Goal: Task Accomplishment & Management: Use online tool/utility

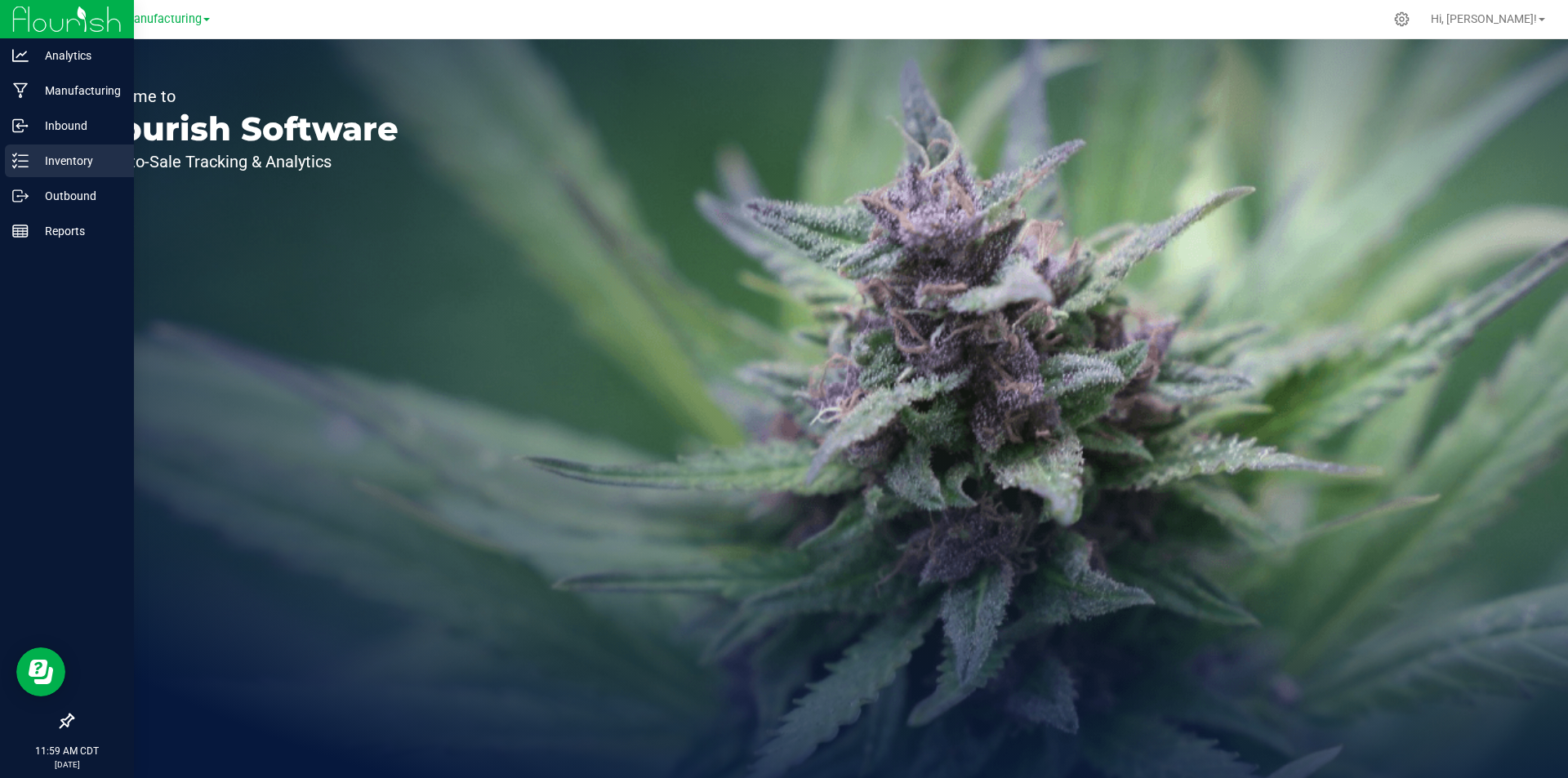
click at [30, 163] on p "Inventory" at bounding box center [77, 161] width 98 height 20
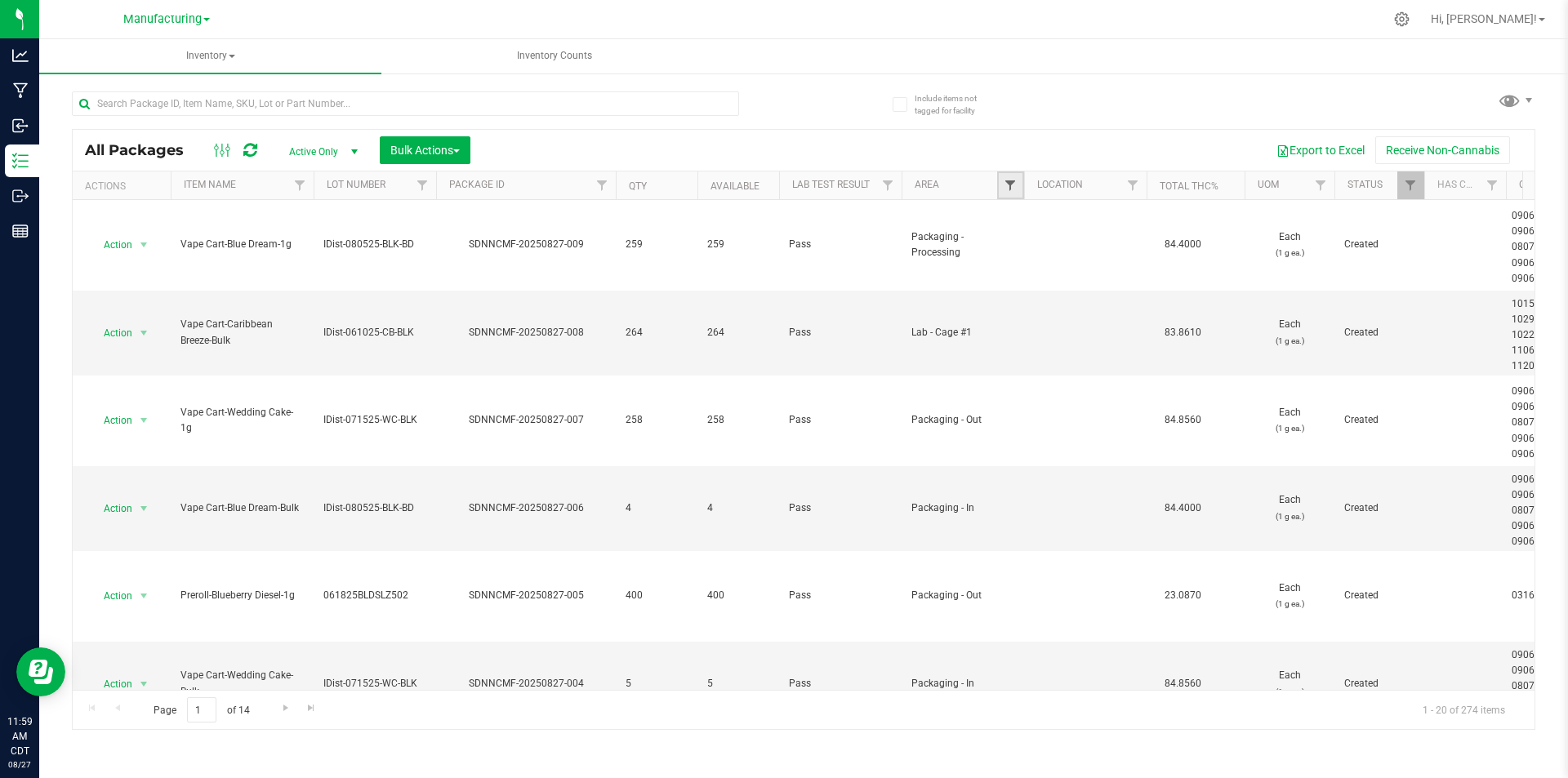
drag, startPoint x: 1039, startPoint y: 179, endPoint x: 1009, endPoint y: 191, distance: 32.3
click at [1009, 190] on span "Filter" at bounding box center [1010, 186] width 13 height 13
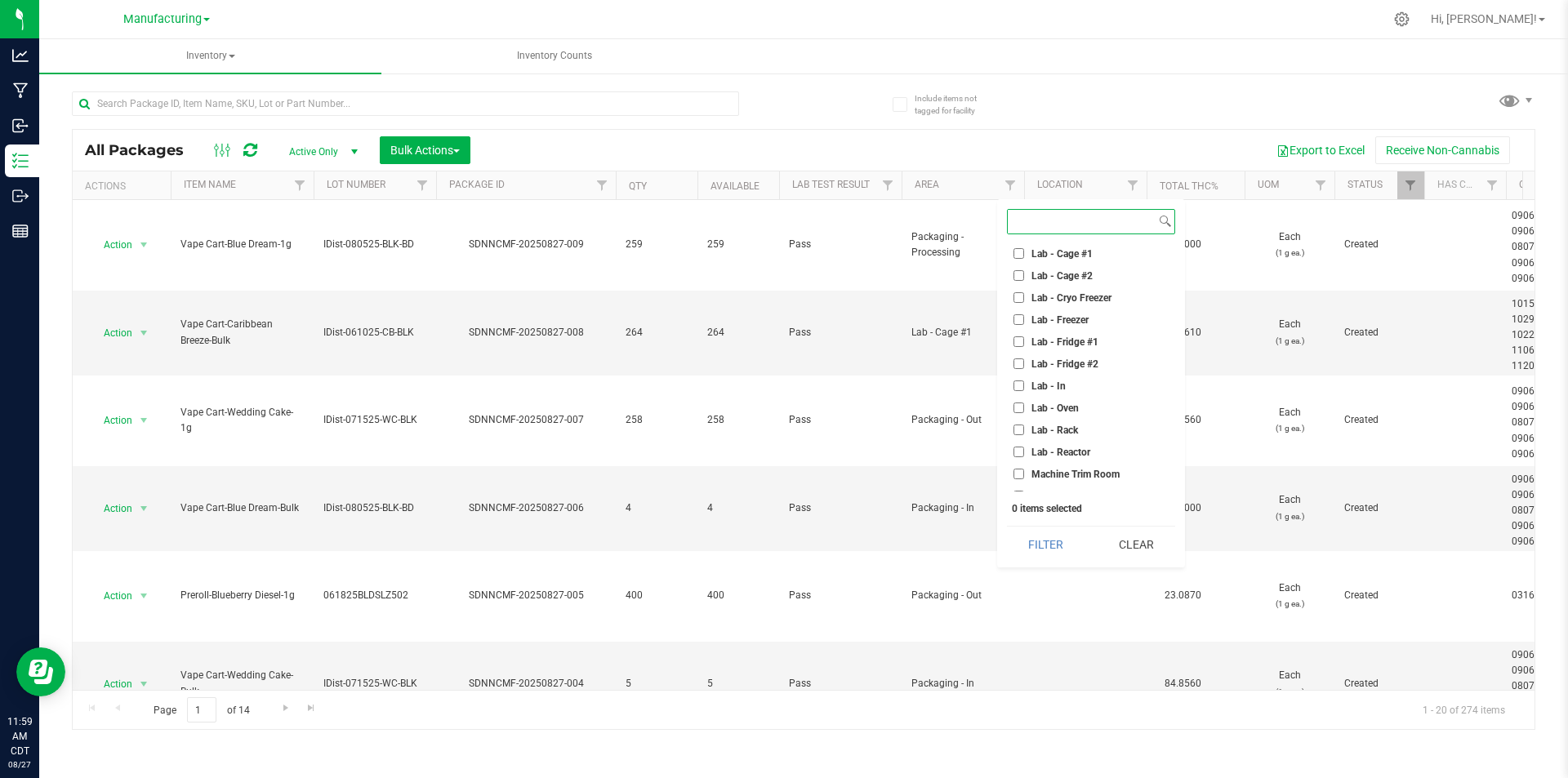
scroll to position [245, 0]
click at [1020, 409] on input "Machine Trim Room" at bounding box center [1019, 407] width 11 height 11
checkbox input "true"
click at [1040, 545] on button "Filter" at bounding box center [1046, 544] width 78 height 36
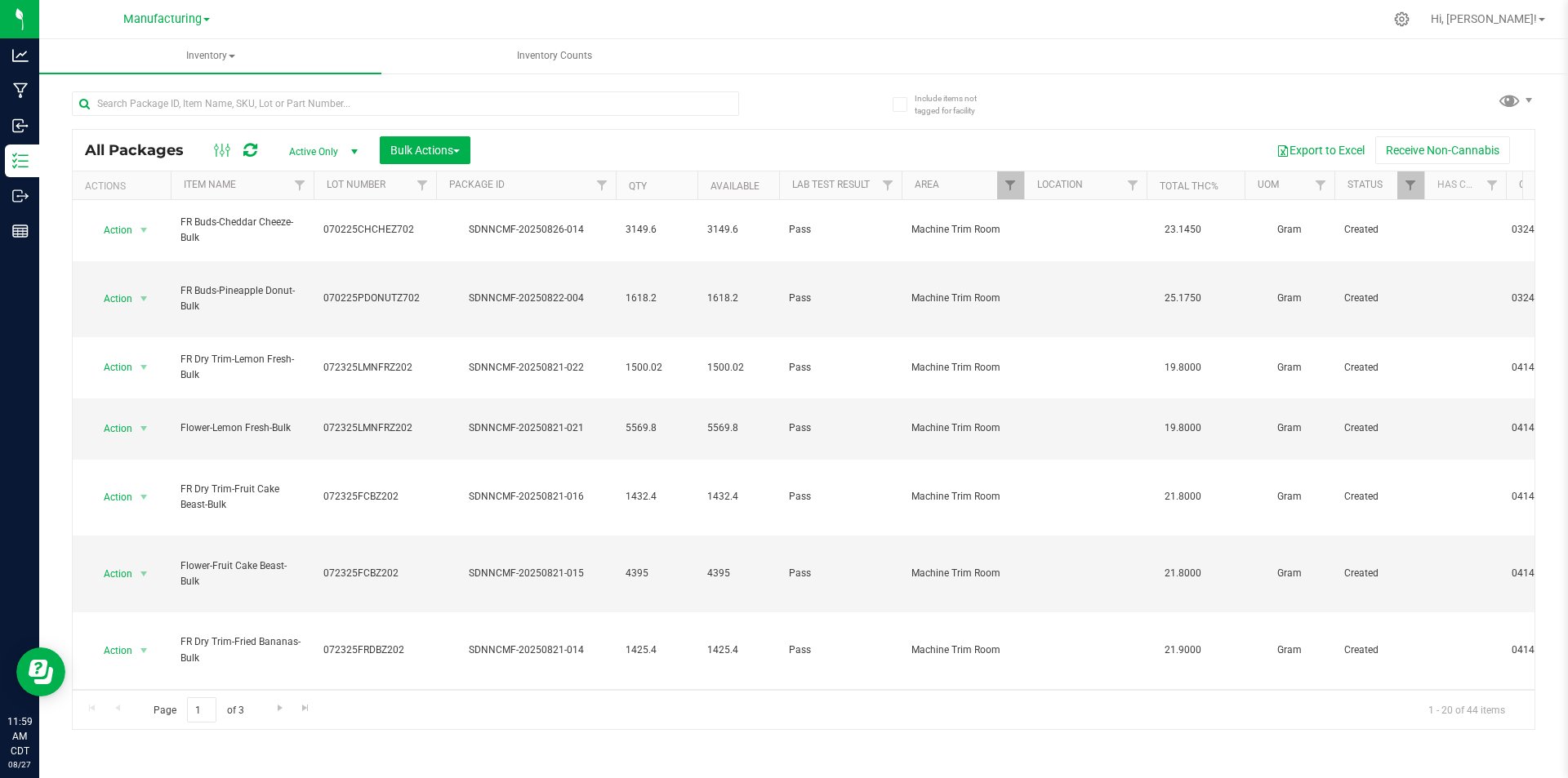
click at [146, 721] on span "select" at bounding box center [144, 727] width 13 height 13
click at [163, 657] on li "Locate package" at bounding box center [141, 652] width 103 height 24
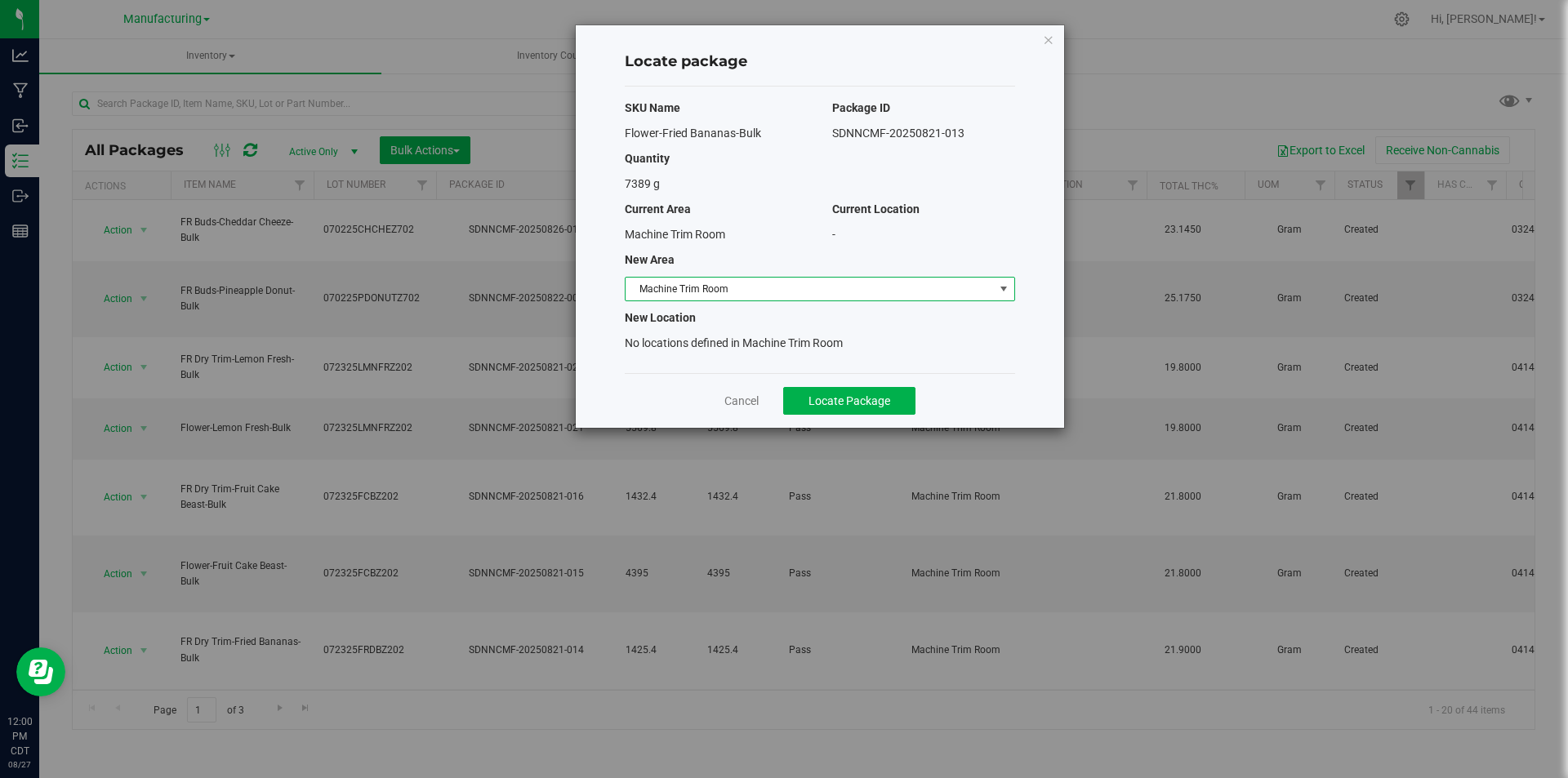
click at [993, 290] on span "select" at bounding box center [1003, 289] width 21 height 22
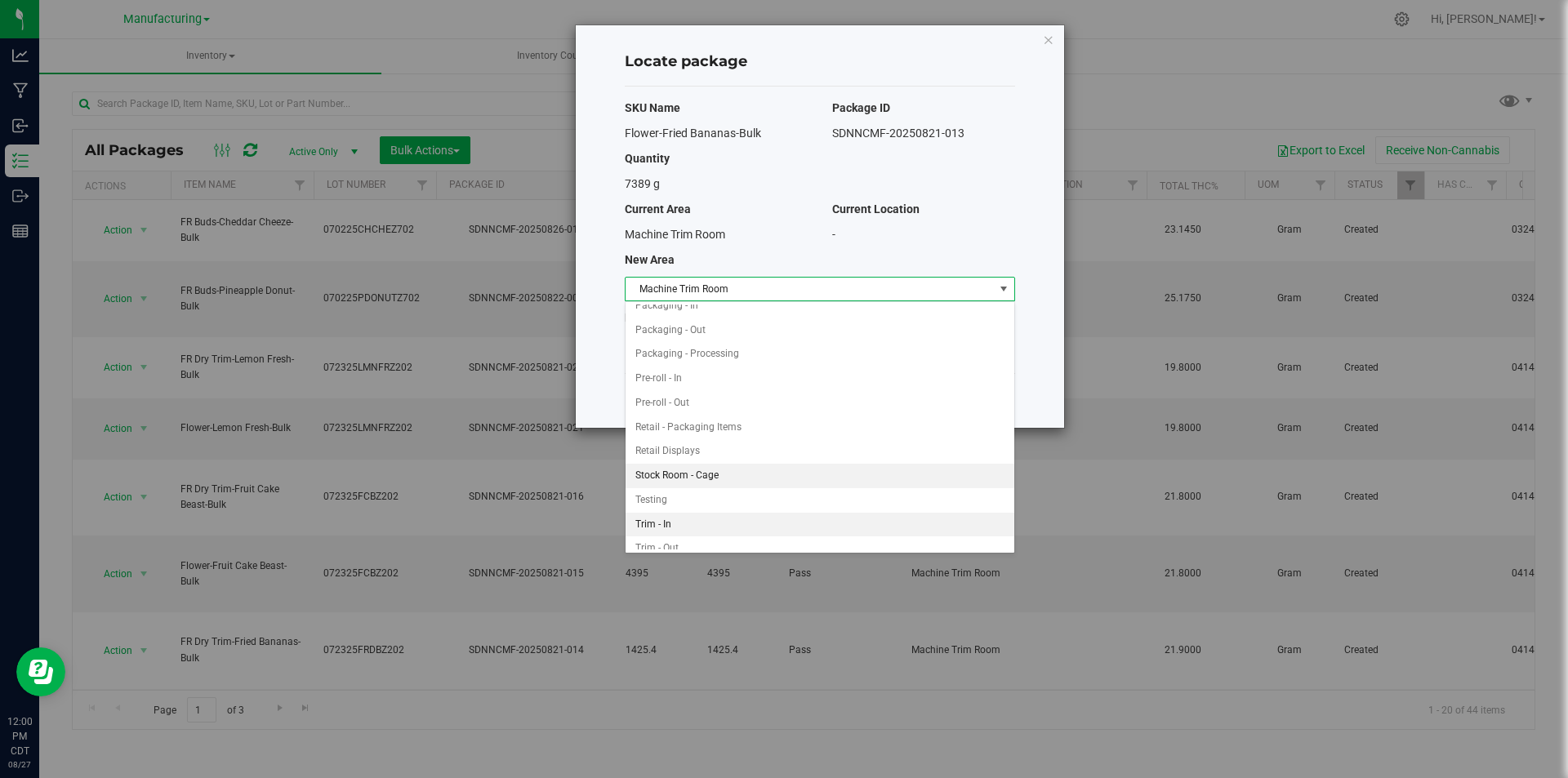
scroll to position [458, 0]
click at [673, 516] on li "Trim - In" at bounding box center [820, 513] width 389 height 24
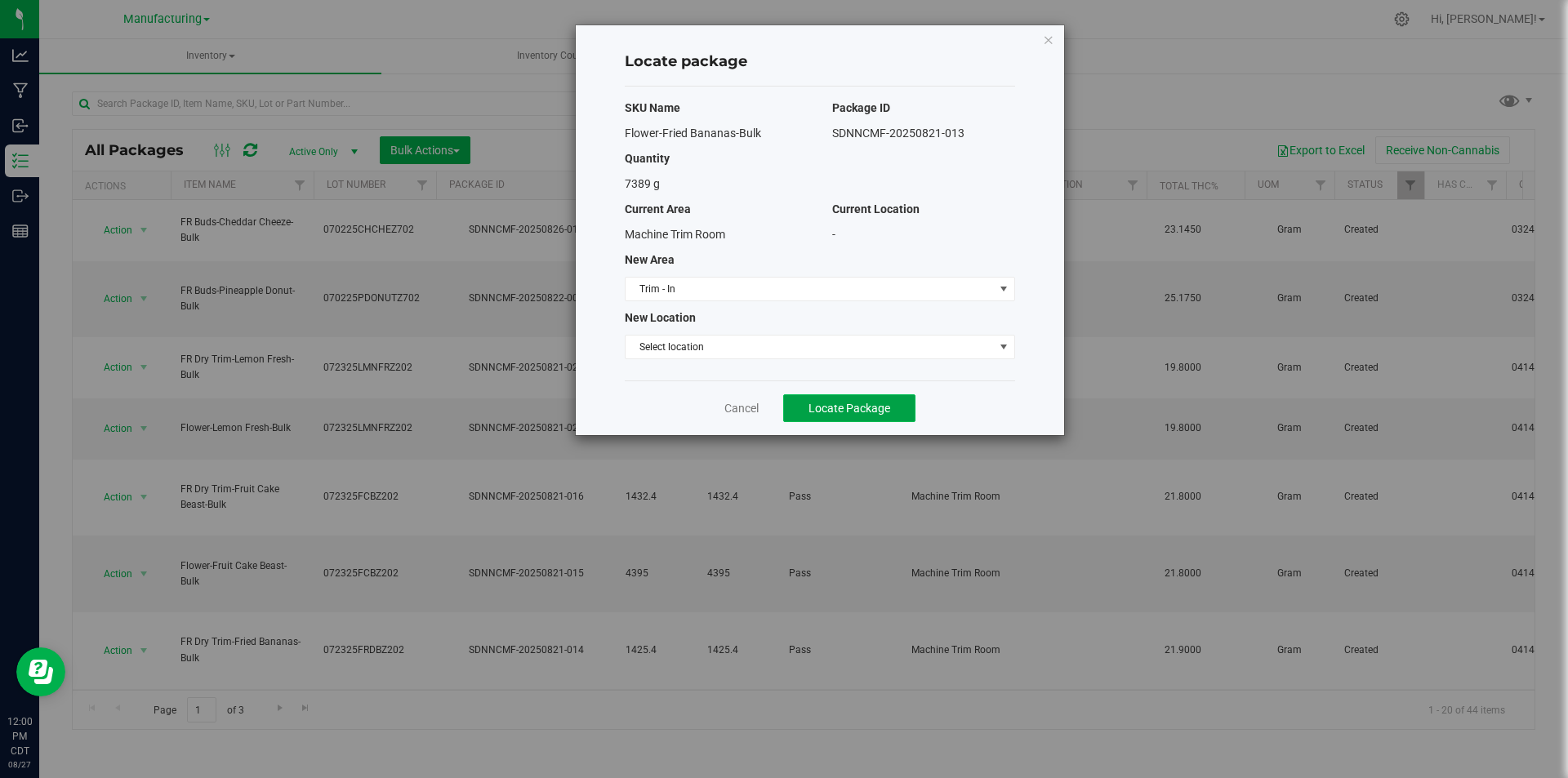
click at [853, 405] on span "Locate Package" at bounding box center [849, 409] width 82 height 13
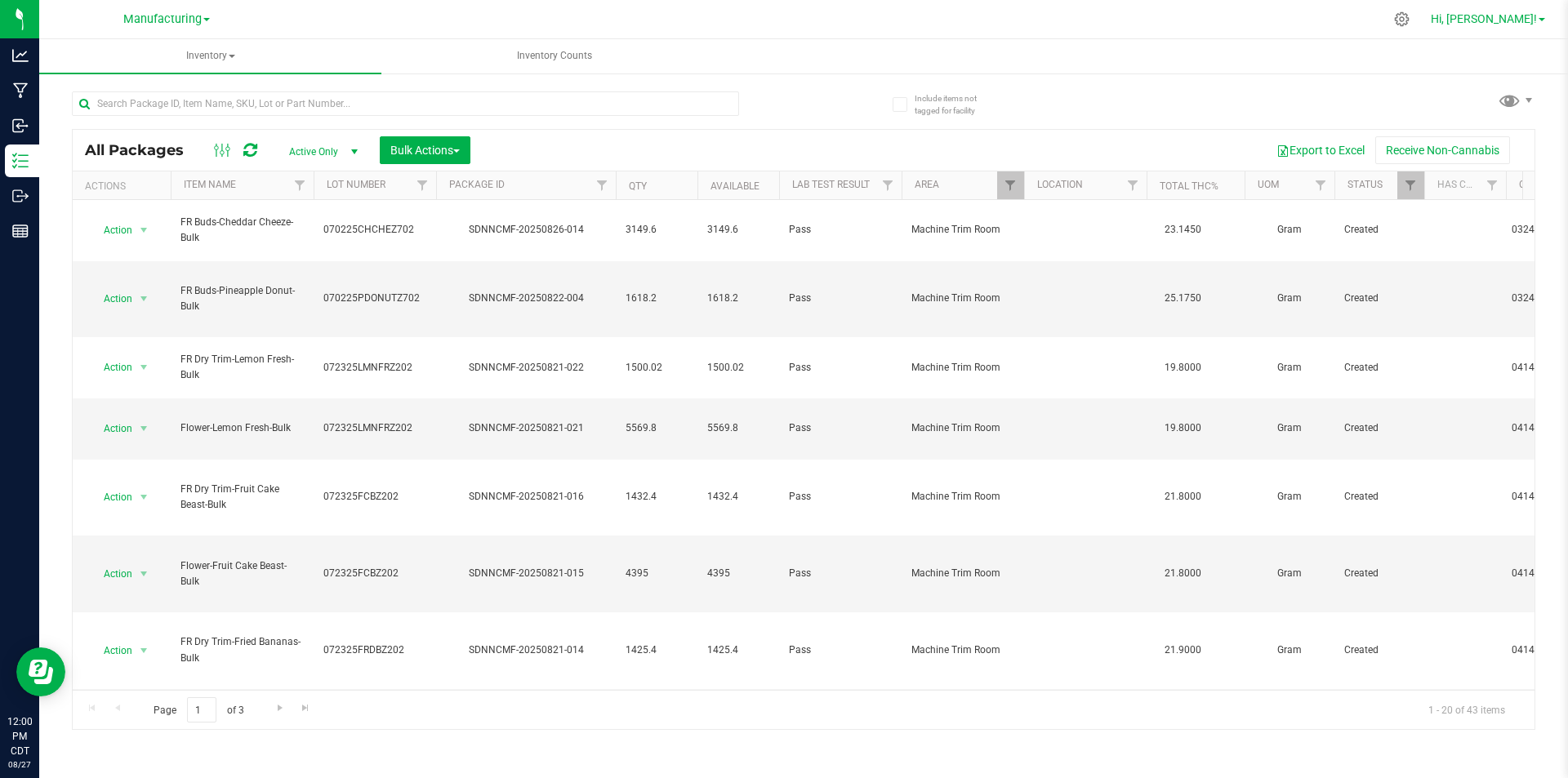
click at [1517, 19] on span "Hi, [PERSON_NAME]!" at bounding box center [1484, 19] width 107 height 13
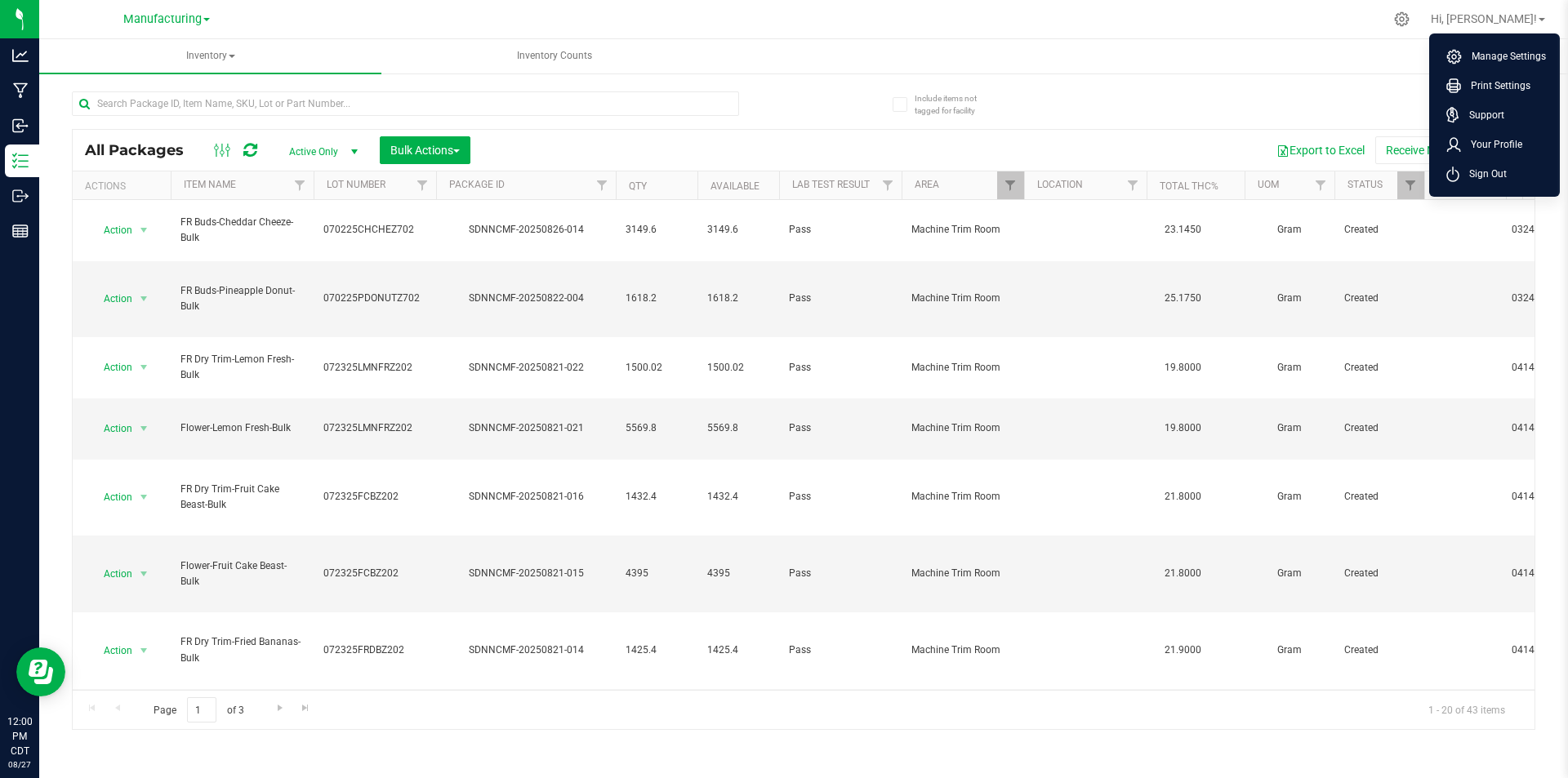
click at [1463, 174] on span "Sign Out" at bounding box center [1482, 174] width 47 height 17
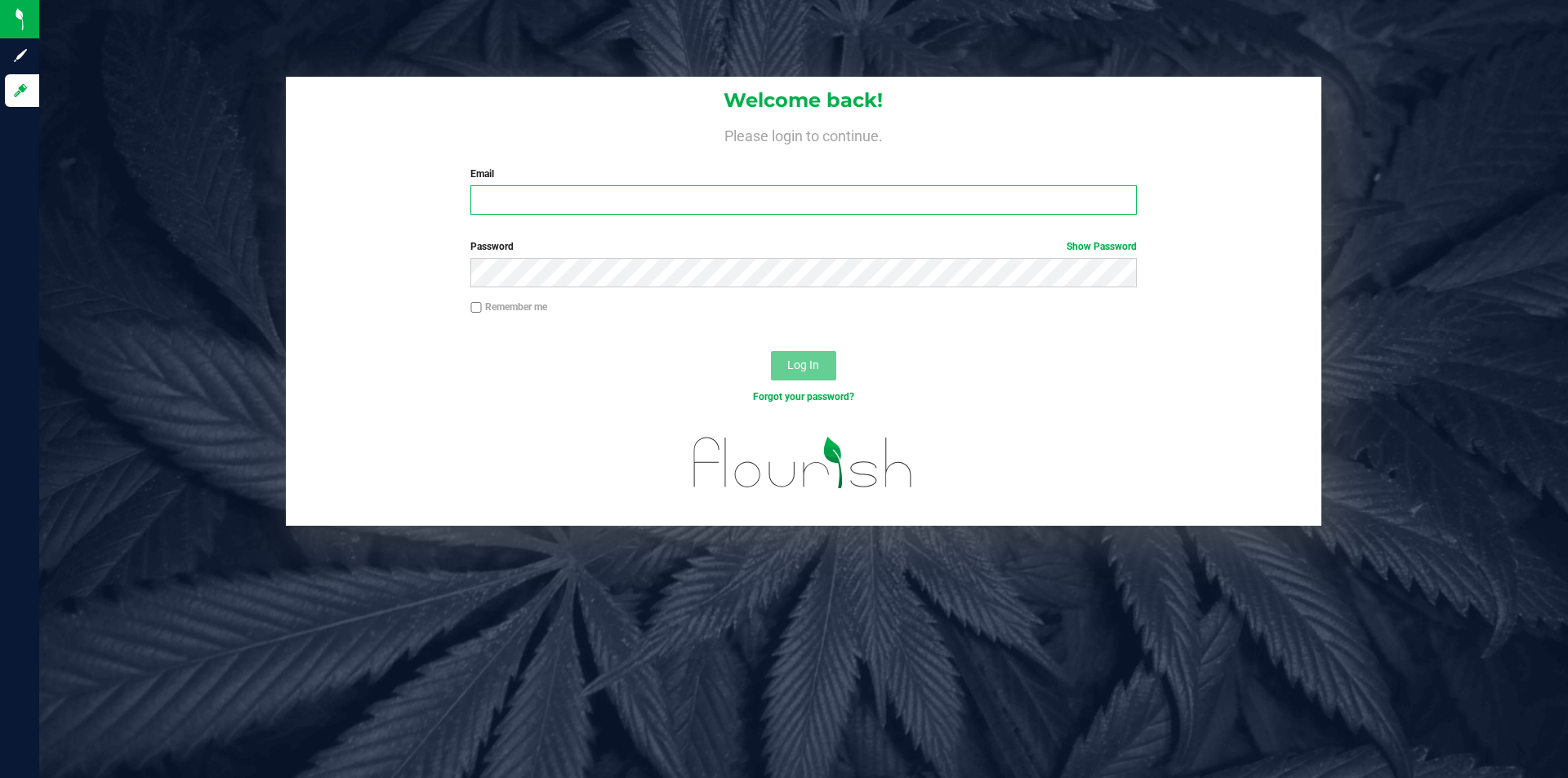
click at [732, 196] on input "Email" at bounding box center [803, 200] width 666 height 29
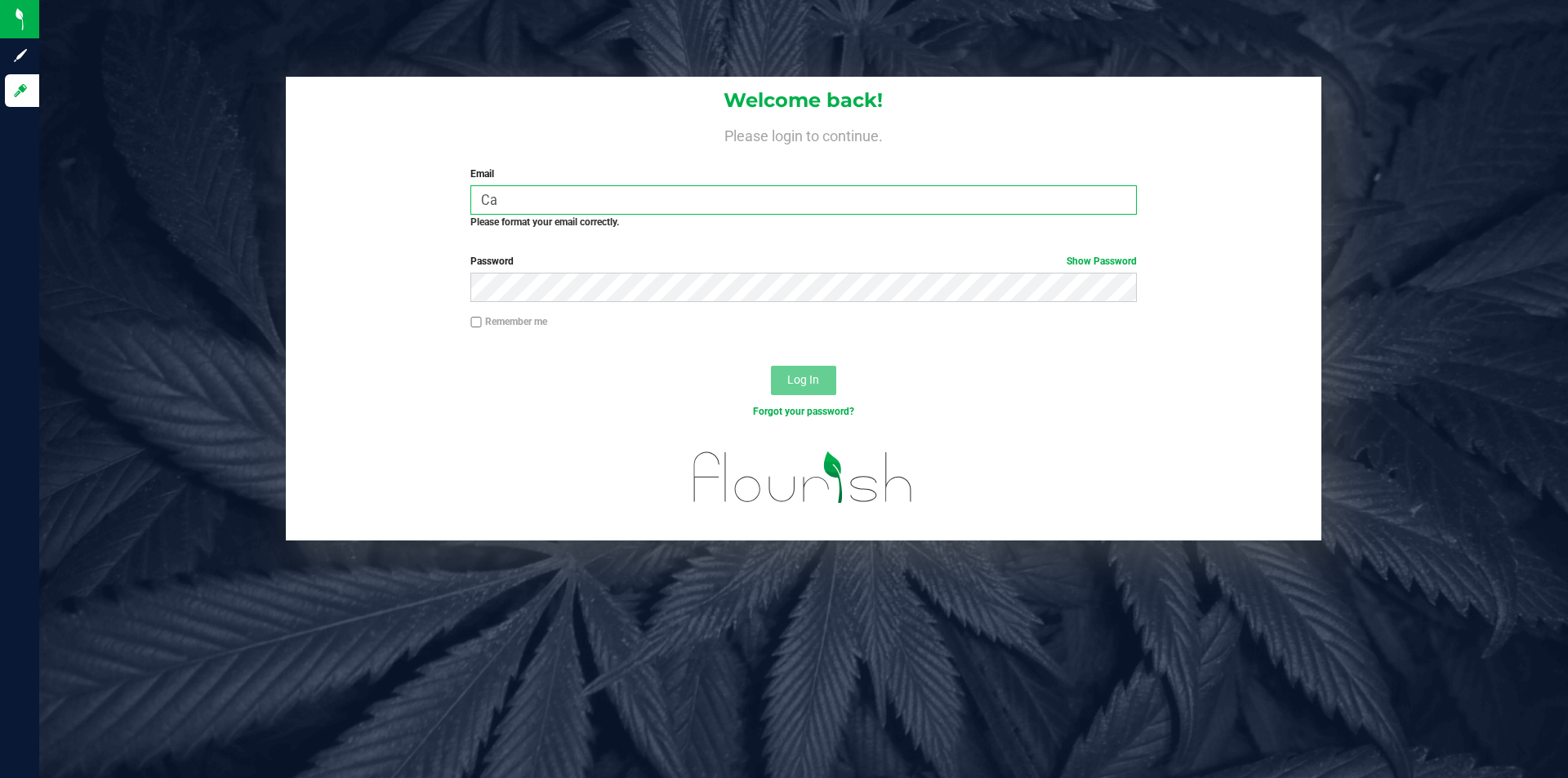
type input "[EMAIL_ADDRESS][DOMAIN_NAME]"
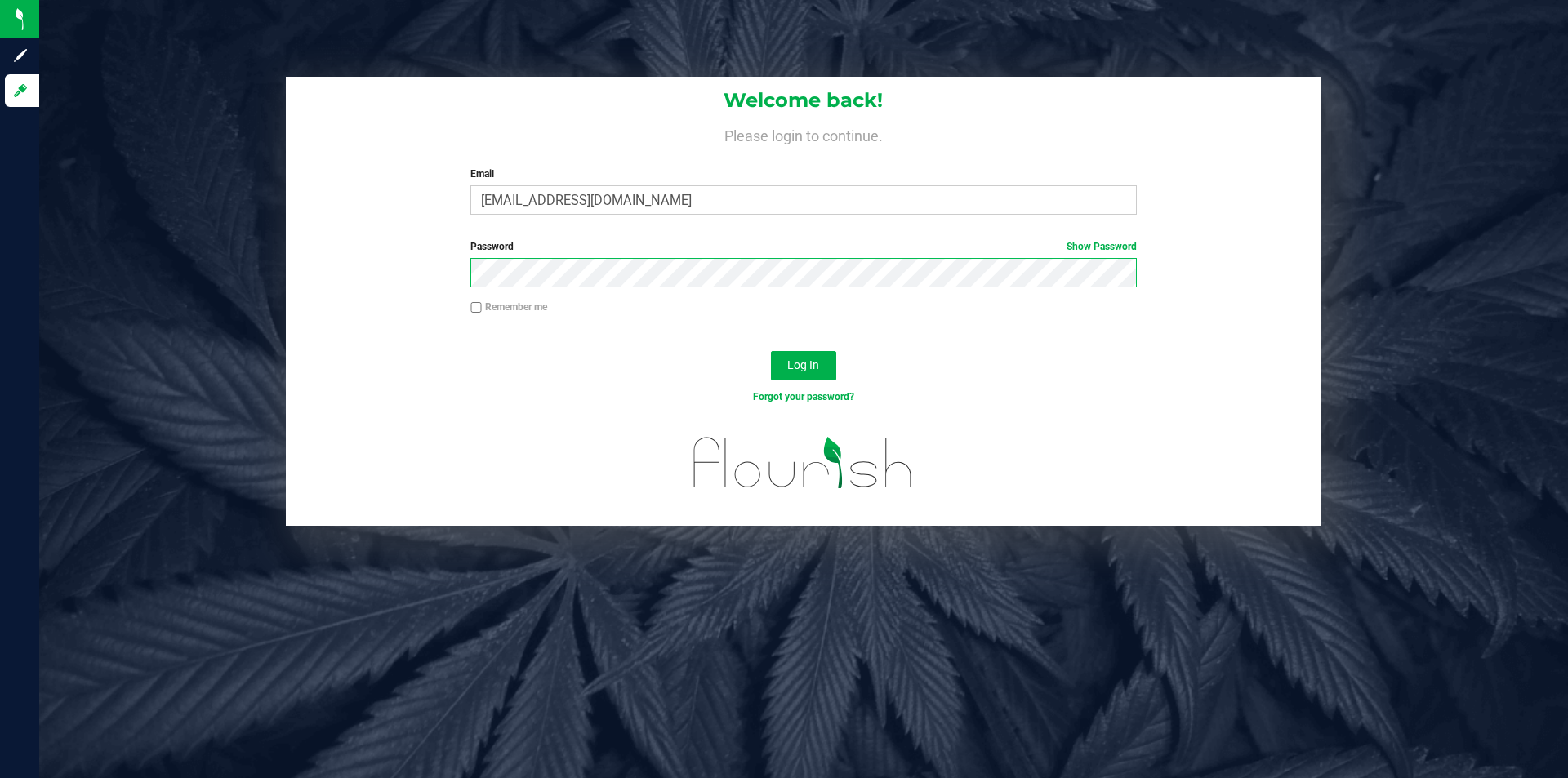
click at [771, 351] on button "Log In" at bounding box center [803, 365] width 65 height 29
